Goal: Task Accomplishment & Management: Use online tool/utility

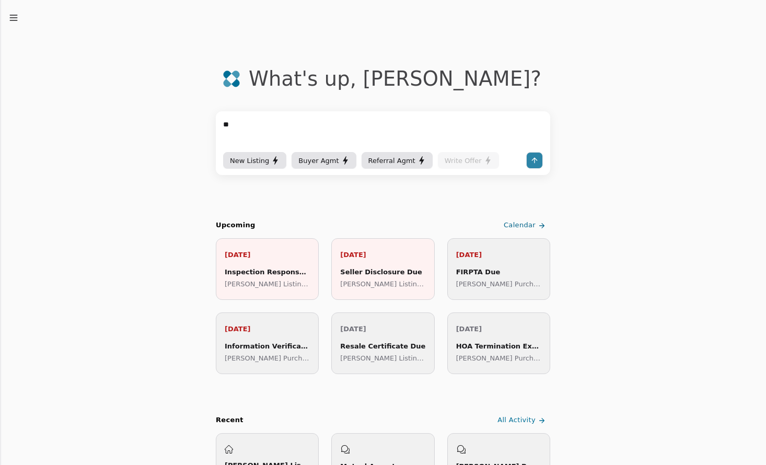
type textarea "*"
type textarea "**********"
click at [539, 157] on button "submit" at bounding box center [534, 160] width 17 height 17
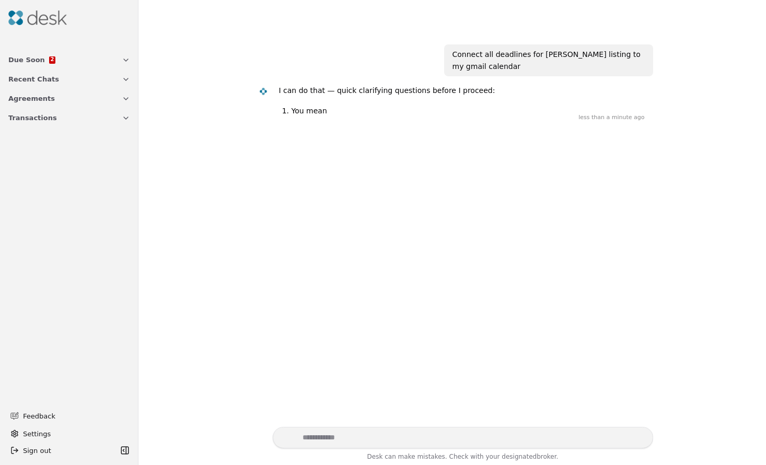
scroll to position [56, 0]
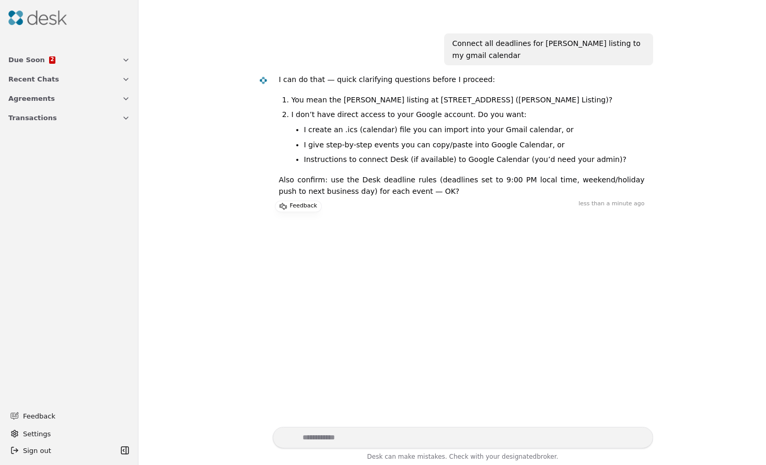
click at [401, 437] on textarea "Write your prompt here" at bounding box center [463, 437] width 380 height 21
type textarea "**********"
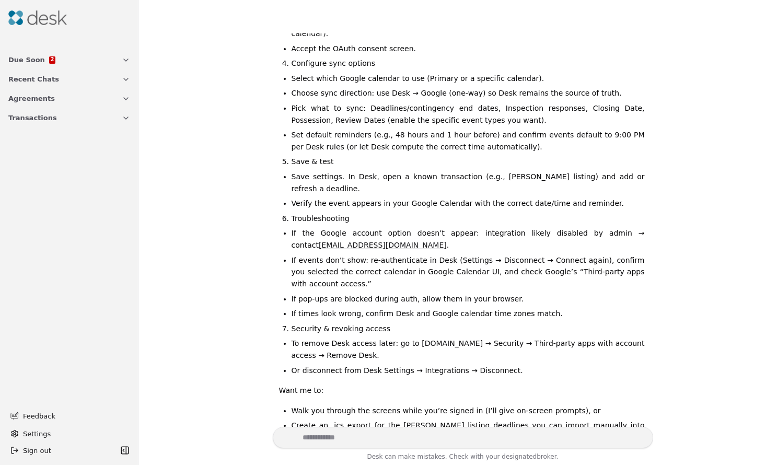
scroll to position [535, 0]
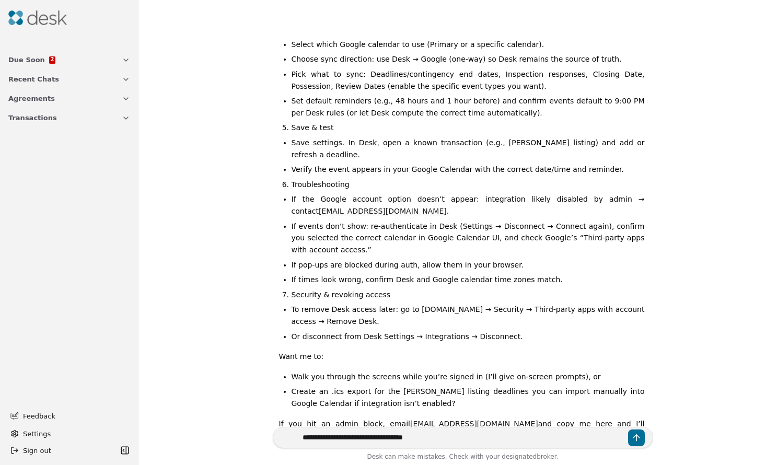
type textarea "**********"
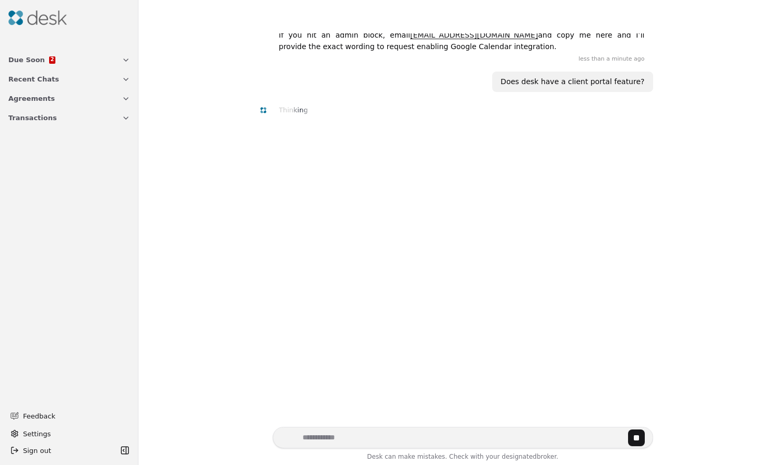
scroll to position [926, 0]
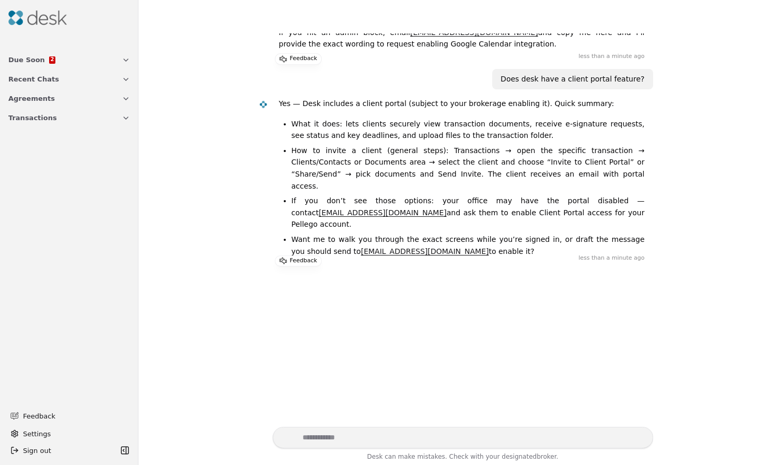
click at [48, 114] on span "Transactions" at bounding box center [32, 117] width 49 height 11
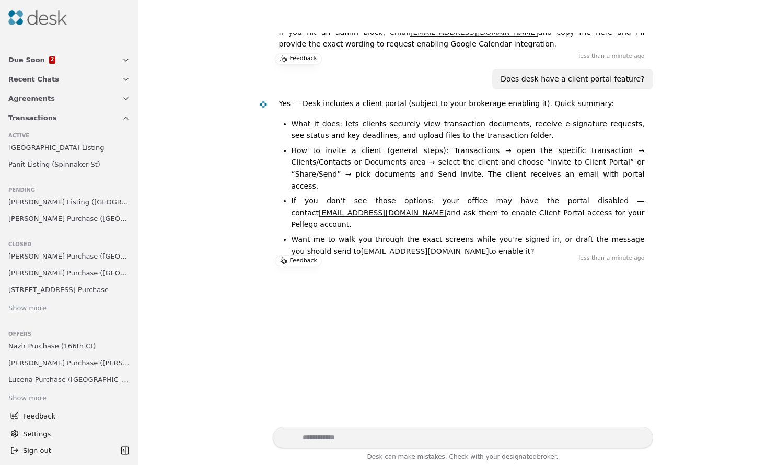
click at [56, 215] on span "[PERSON_NAME] Purchase ([GEOGRAPHIC_DATA])" at bounding box center [69, 218] width 122 height 11
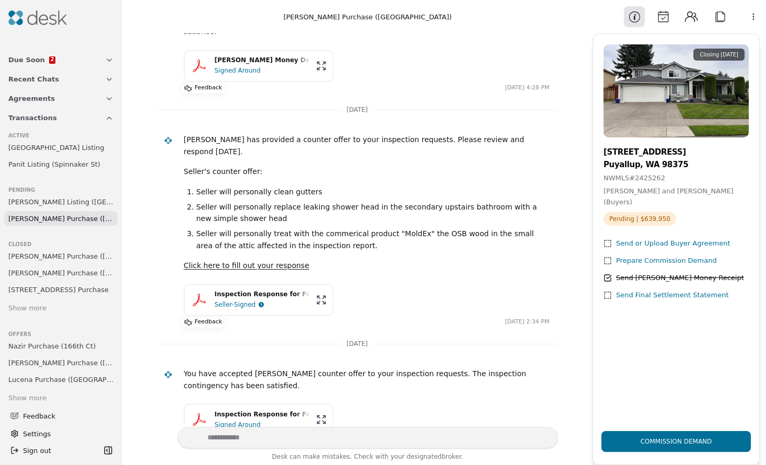
scroll to position [732, 0]
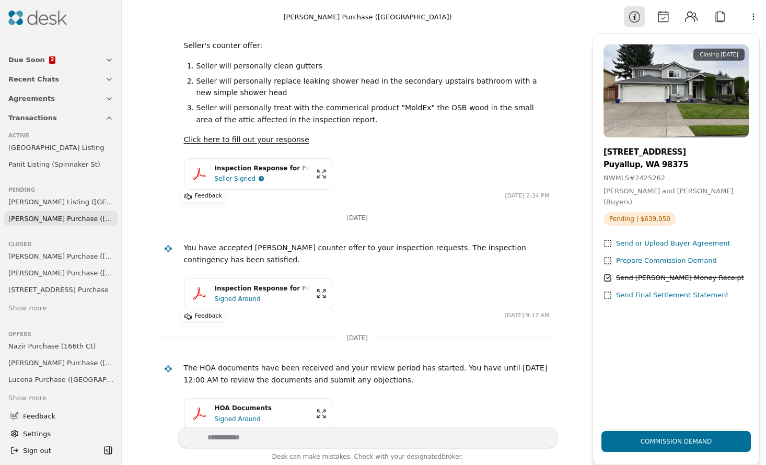
click at [662, 21] on button "Calendar" at bounding box center [662, 16] width 21 height 21
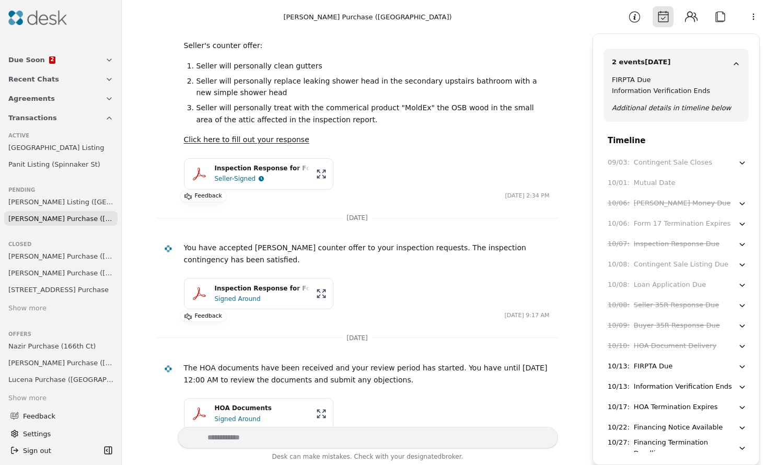
click at [690, 11] on button "Contacts" at bounding box center [690, 16] width 21 height 21
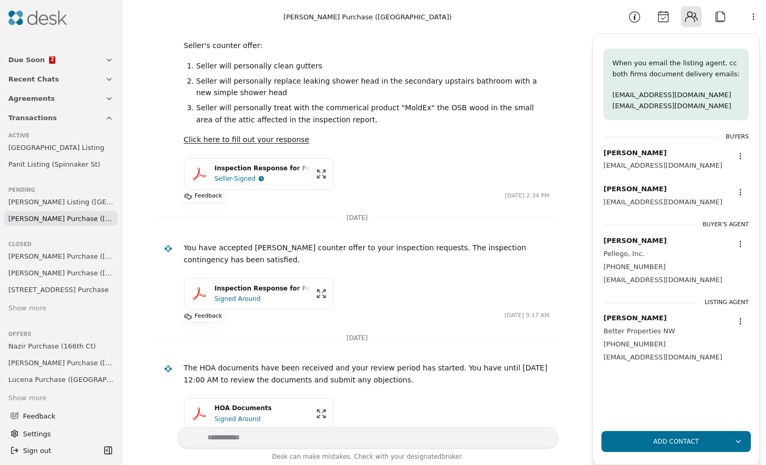
click at [719, 20] on button "Attach" at bounding box center [719, 16] width 21 height 21
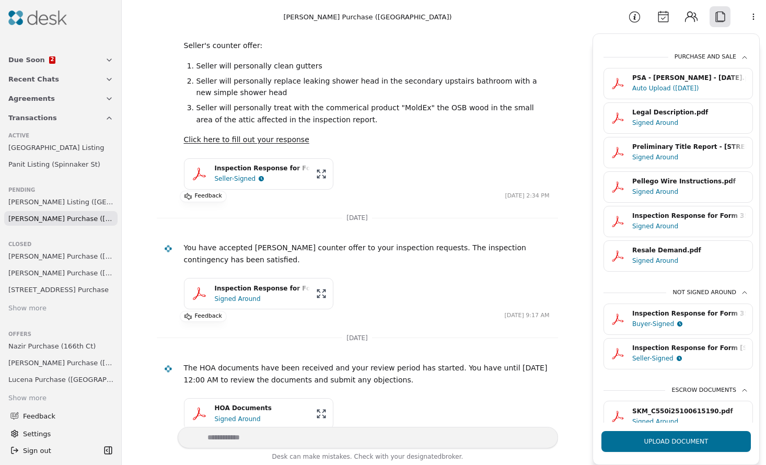
click at [754, 16] on html "Due Soon 2 Recent Chats Agreements Transactions Active [GEOGRAPHIC_DATA] Listin…" at bounding box center [383, 232] width 766 height 465
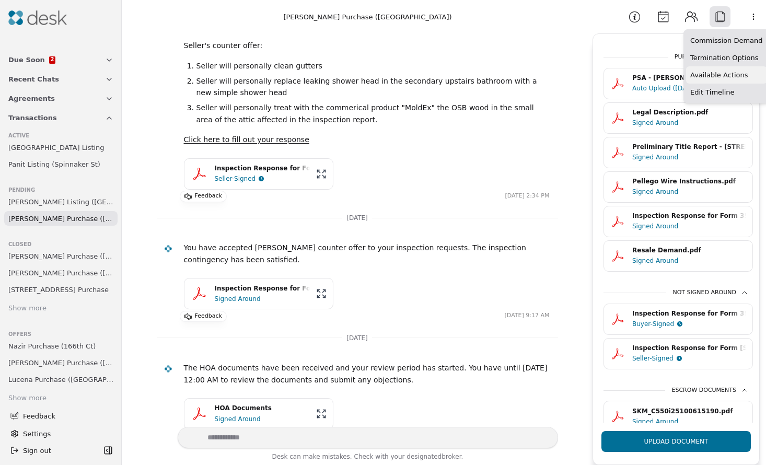
click at [730, 73] on div "Available Actions" at bounding box center [726, 74] width 81 height 17
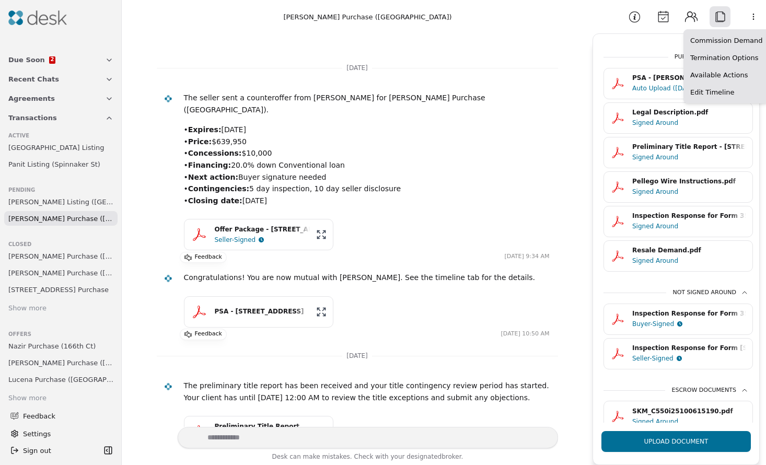
click at [746, 16] on html "Due Soon 2 Recent Chats Agreements Transactions Active [GEOGRAPHIC_DATA] Listin…" at bounding box center [383, 232] width 766 height 465
click at [699, 98] on div "Edit Timeline" at bounding box center [726, 92] width 81 height 17
click at [751, 14] on html "Due Soon 2 Recent Chats Agreements Transactions Active [GEOGRAPHIC_DATA] Listin…" at bounding box center [383, 232] width 766 height 465
click at [630, 15] on html "Due Soon 2 Recent Chats Agreements Transactions Active [GEOGRAPHIC_DATA] Listin…" at bounding box center [383, 232] width 766 height 465
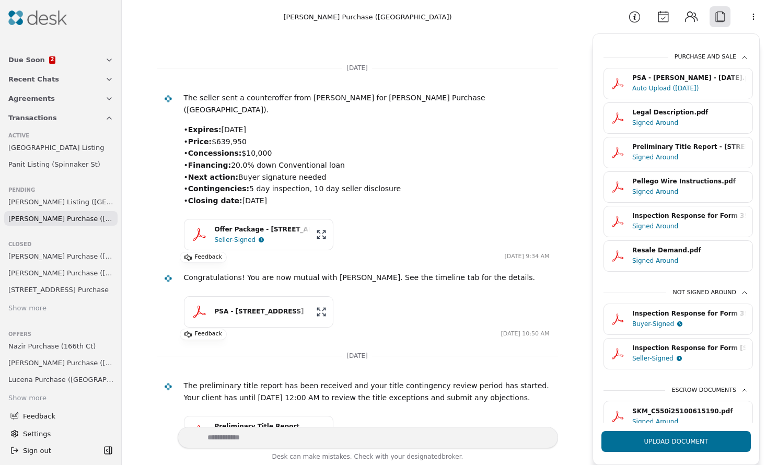
click at [630, 15] on button "Information" at bounding box center [634, 16] width 21 height 21
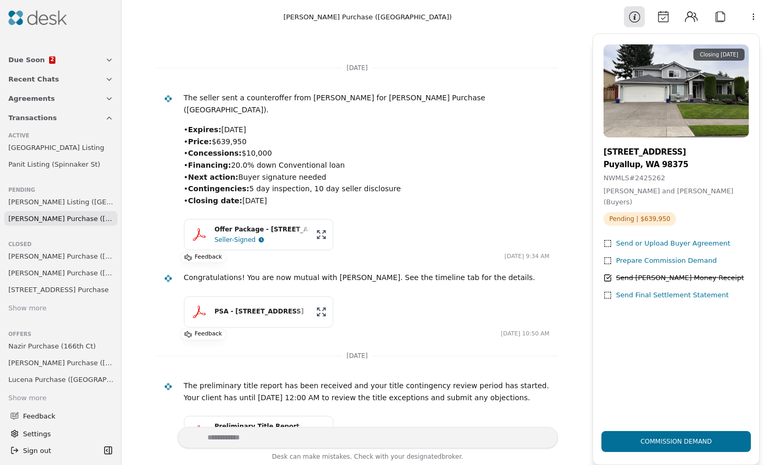
click at [44, 75] on span "Recent Chats" at bounding box center [33, 79] width 51 height 11
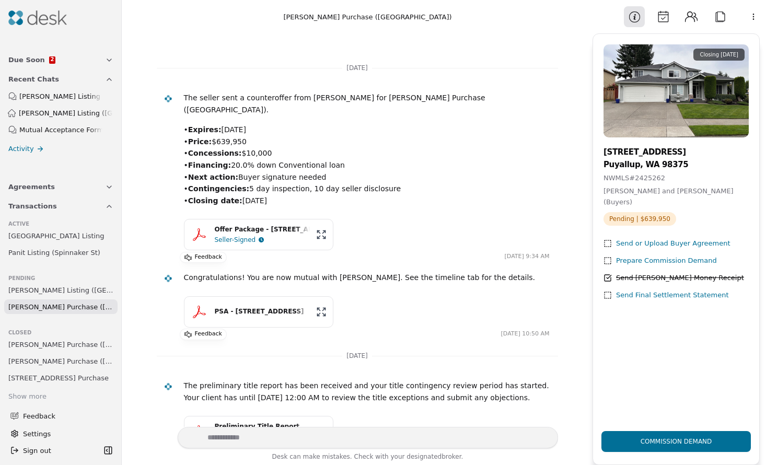
click at [49, 99] on div "[PERSON_NAME] Listing Deadlines Calendar Sync" at bounding box center [60, 96] width 83 height 11
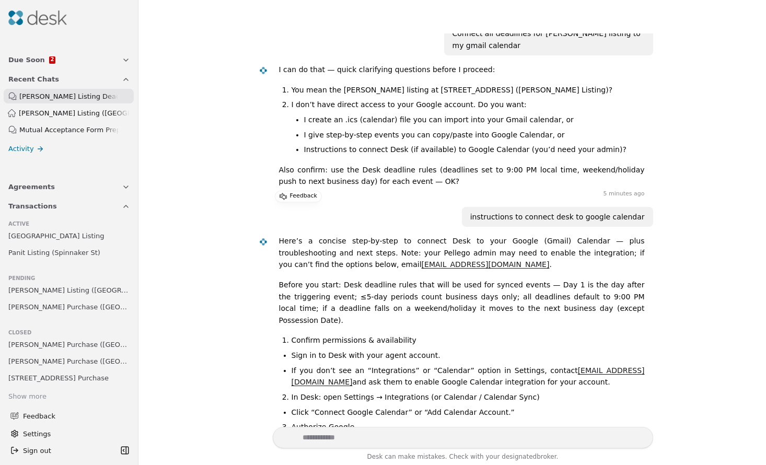
scroll to position [57, 0]
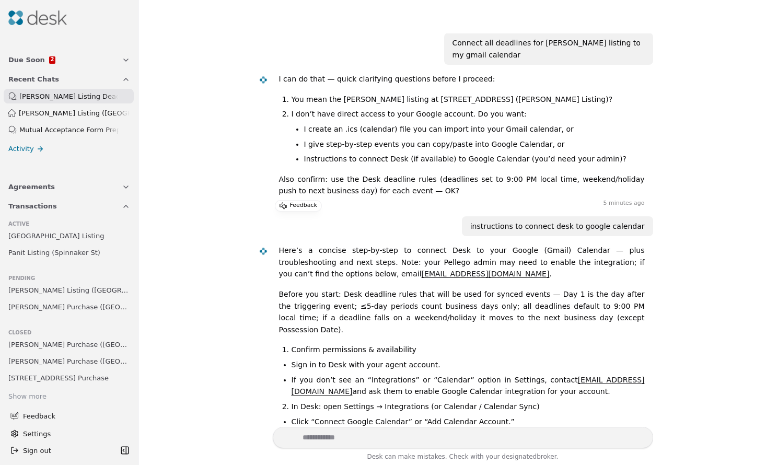
click at [82, 96] on div "[PERSON_NAME] Listing Deadlines Calendar Sync" at bounding box center [69, 96] width 100 height 11
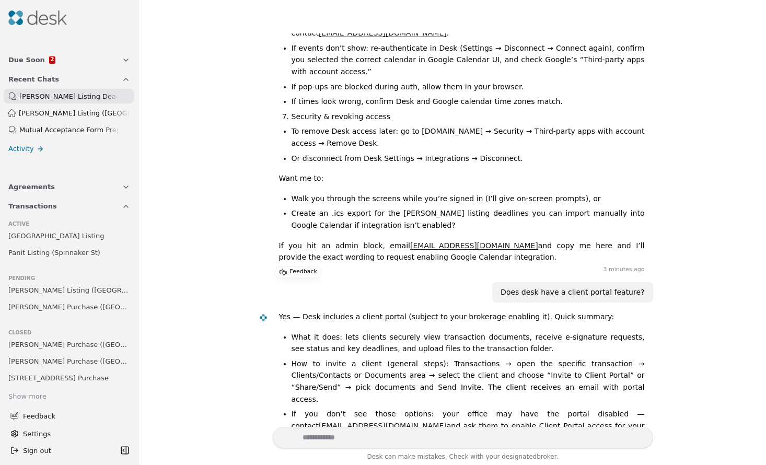
click at [69, 293] on span "[PERSON_NAME] Listing ([GEOGRAPHIC_DATA])" at bounding box center [69, 290] width 122 height 11
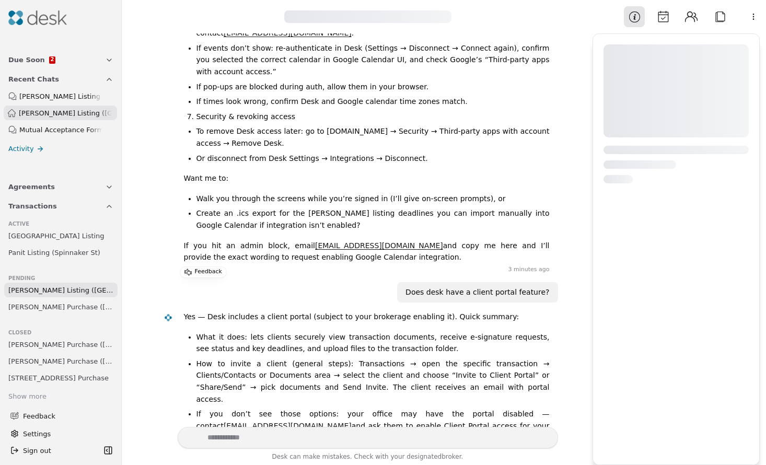
scroll to position [38, 0]
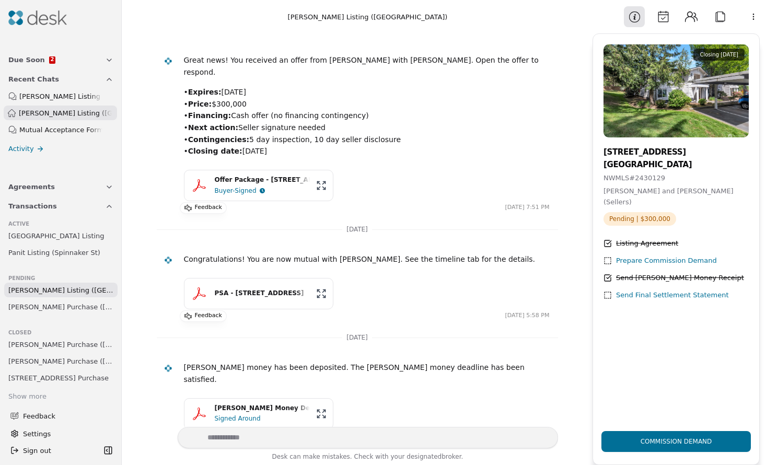
click at [665, 19] on button "Calendar" at bounding box center [662, 16] width 21 height 21
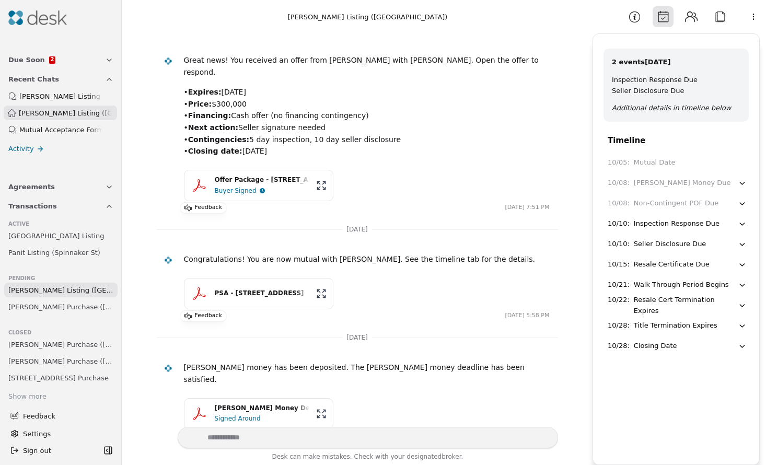
click at [655, 224] on div "Inspection Response Due" at bounding box center [676, 223] width 86 height 11
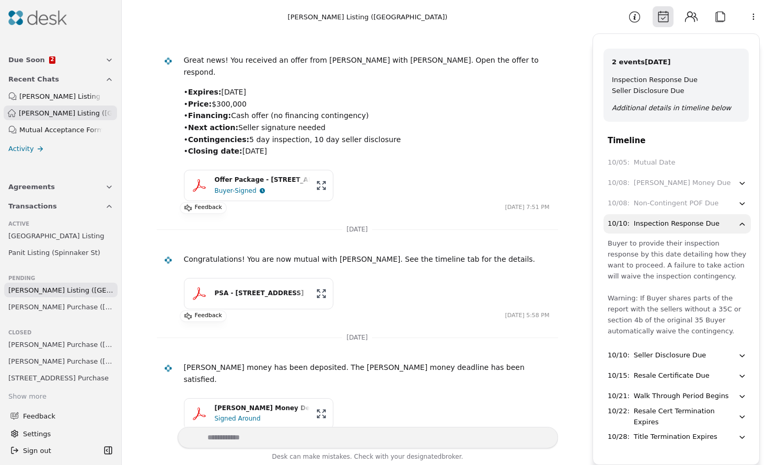
click at [655, 225] on div "Inspection Response Due" at bounding box center [676, 223] width 86 height 11
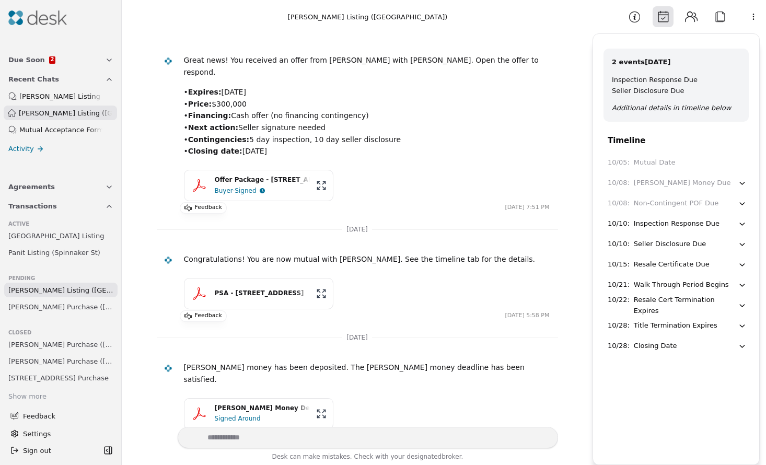
click at [66, 240] on span "[GEOGRAPHIC_DATA] Listing" at bounding box center [56, 235] width 96 height 11
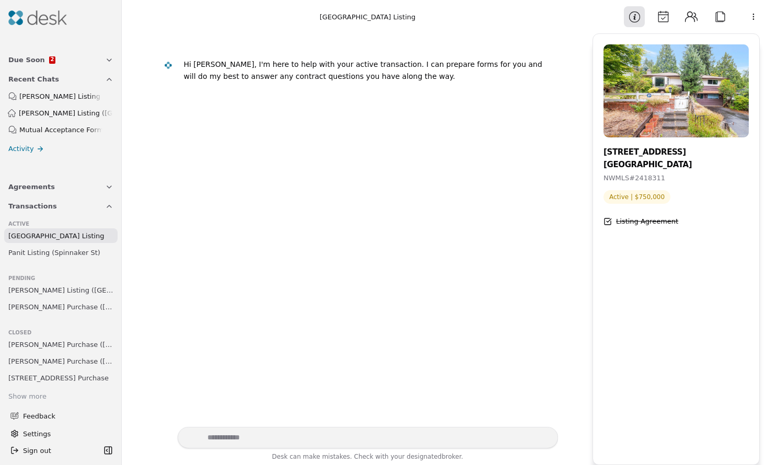
click at [73, 250] on span "Panit Listing (Spinnaker St)" at bounding box center [54, 252] width 92 height 11
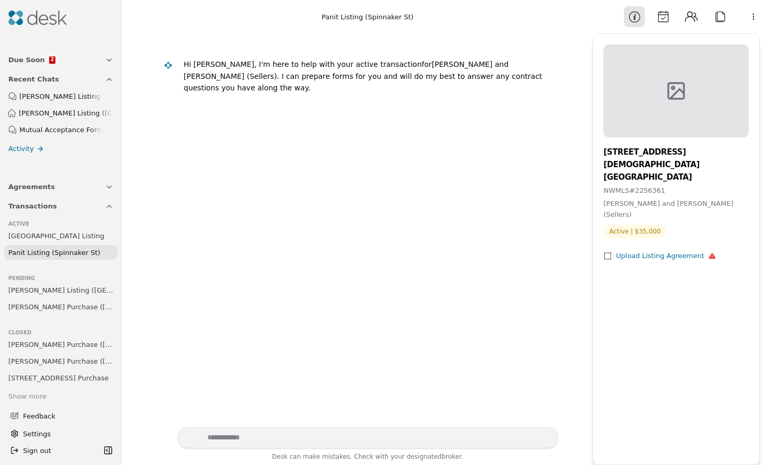
click at [66, 239] on span "[GEOGRAPHIC_DATA] Listing" at bounding box center [56, 235] width 96 height 11
